Goal: Navigation & Orientation: Find specific page/section

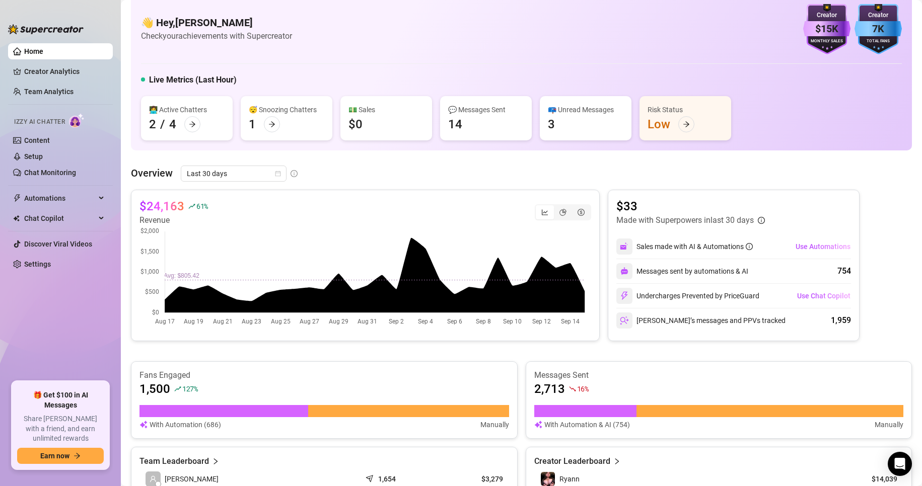
scroll to position [15, 0]
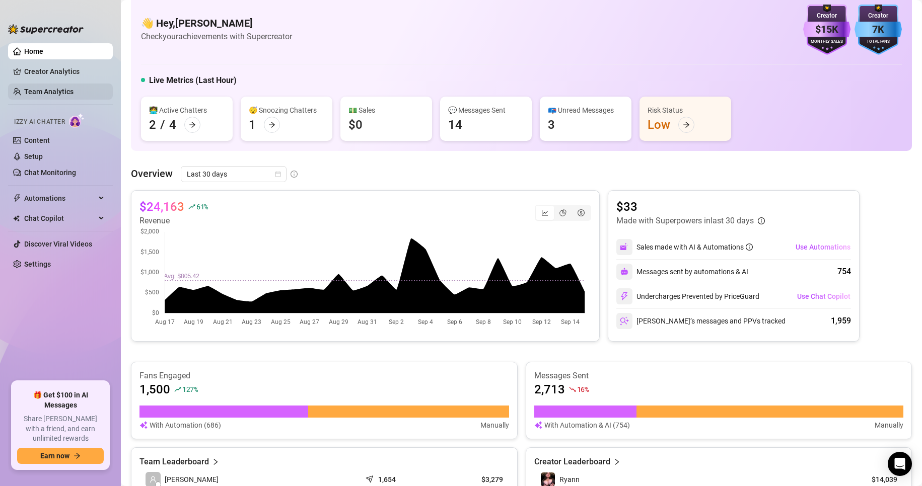
click at [73, 88] on link "Team Analytics" at bounding box center [48, 92] width 49 height 8
